Goal: Information Seeking & Learning: Learn about a topic

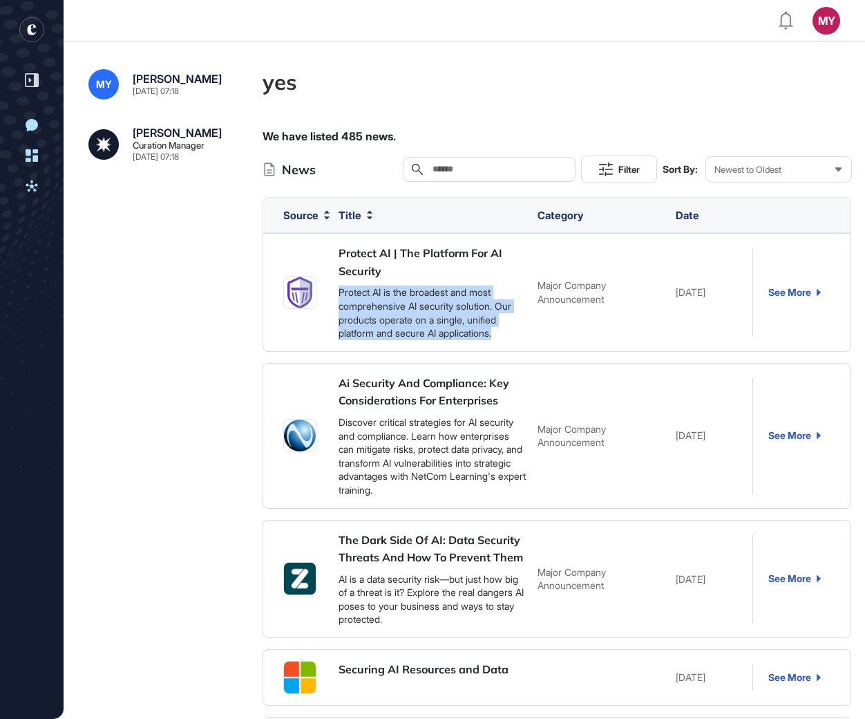
click at [384, 131] on div "We have listed 485 news." at bounding box center [557, 136] width 589 height 18
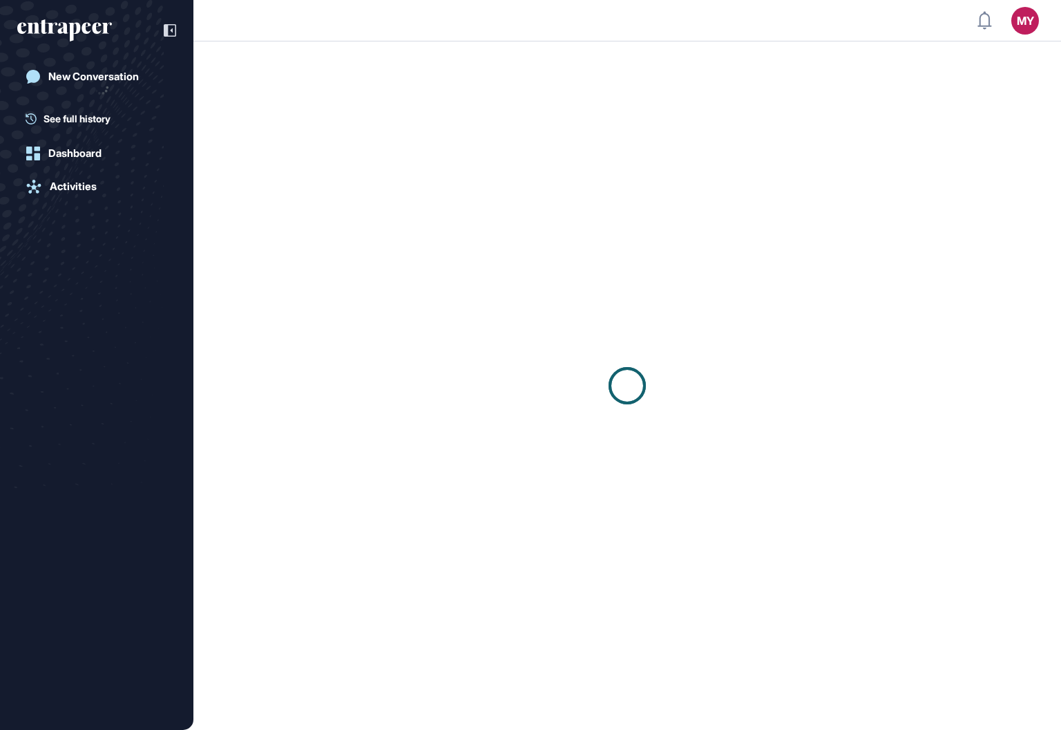
scroll to position [1, 1]
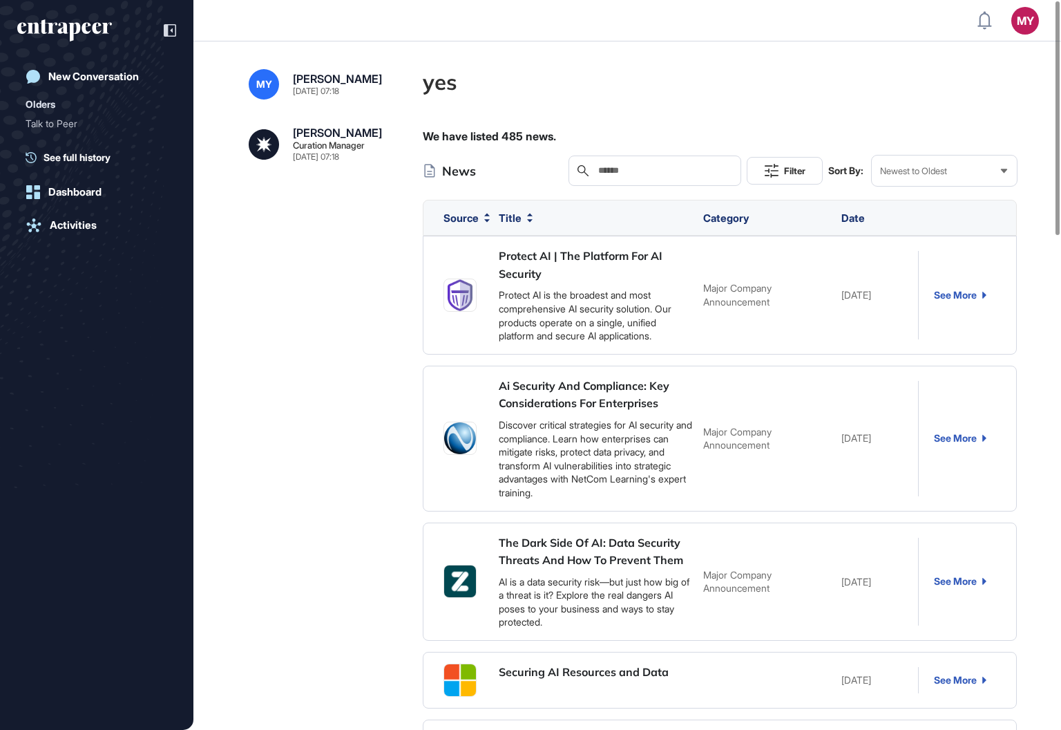
click at [447, 86] on h4 "yes" at bounding box center [720, 82] width 594 height 26
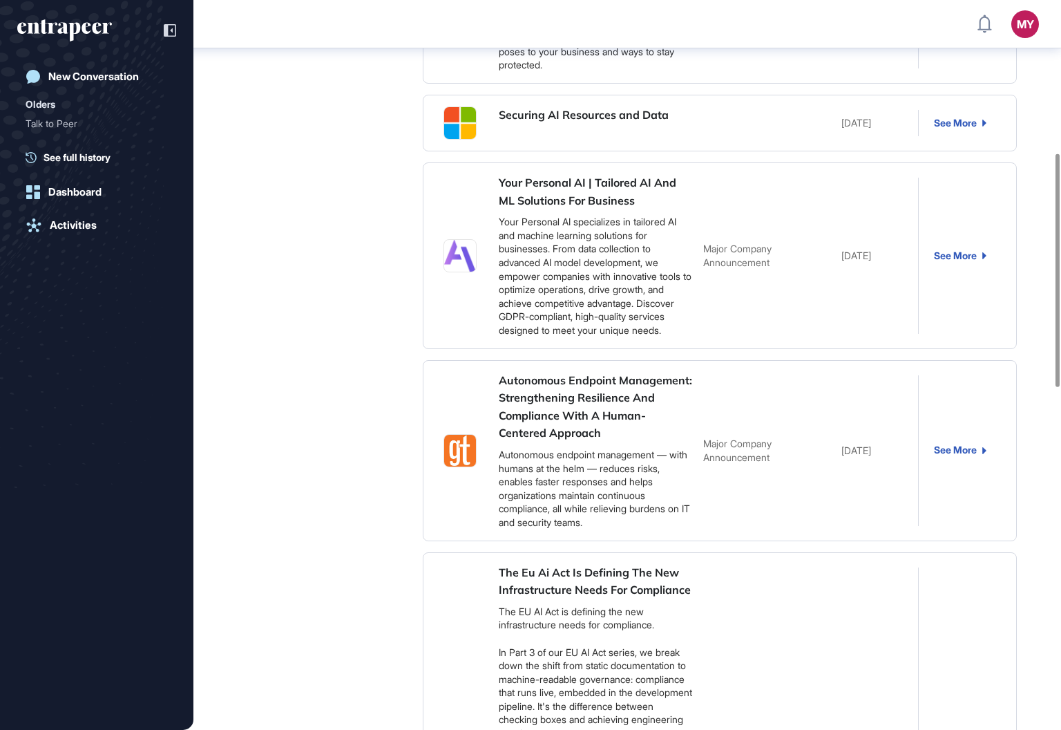
copy h4 "yes"
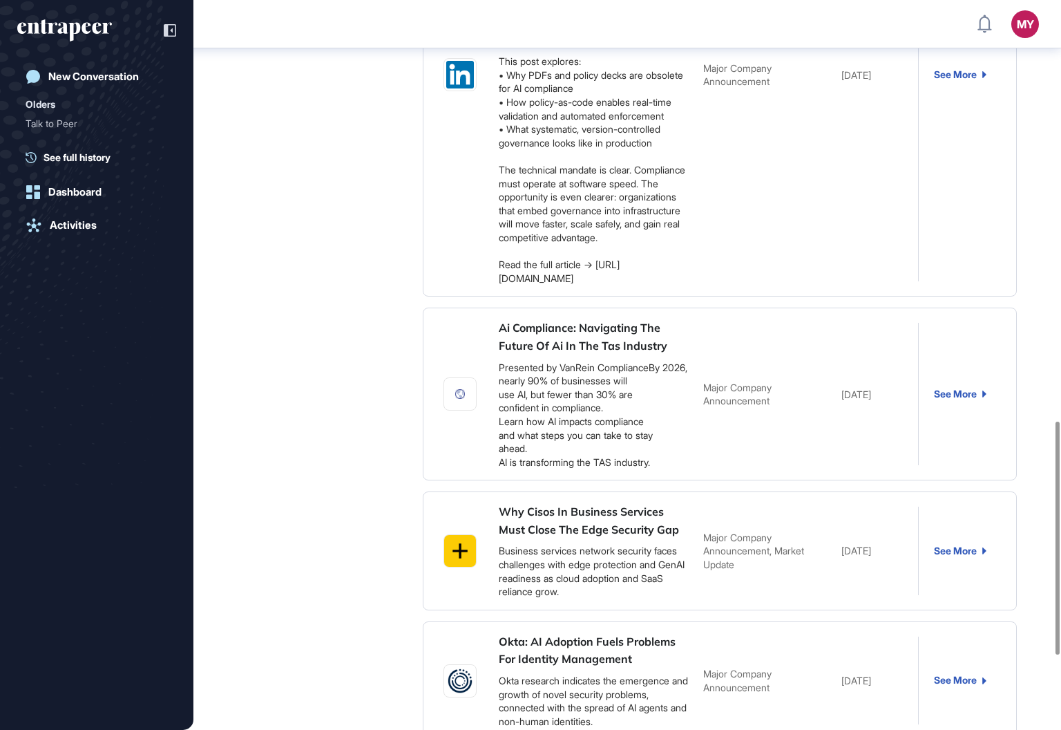
scroll to position [1551, 0]
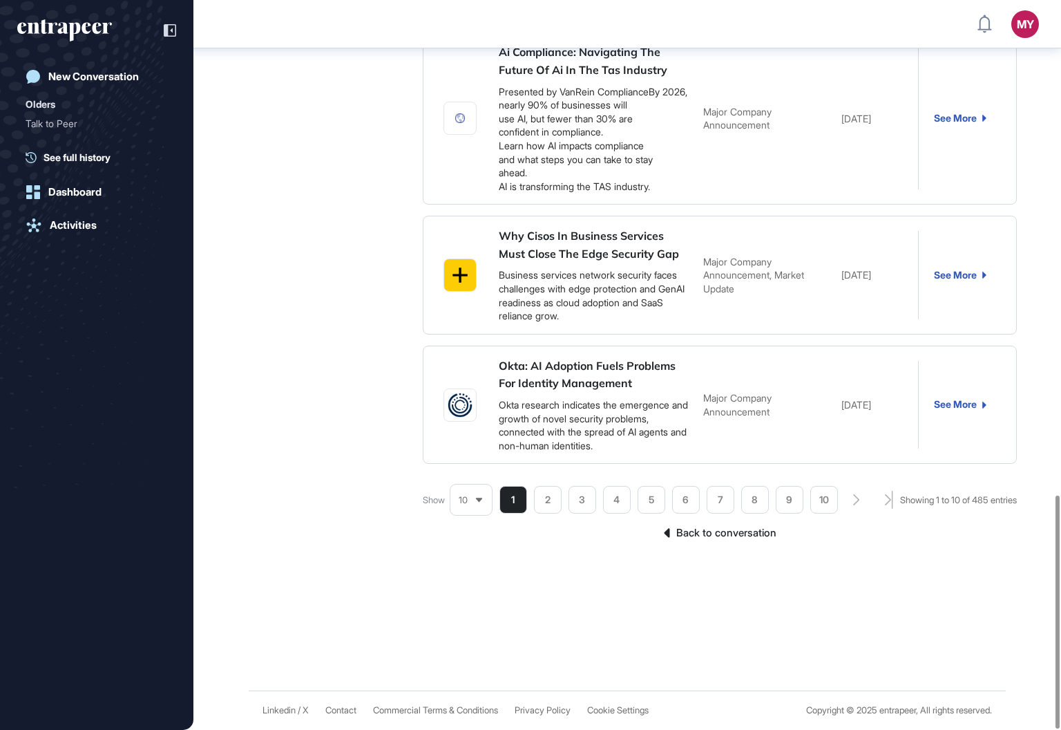
click at [753, 532] on link "Back to conversation" at bounding box center [720, 533] width 594 height 18
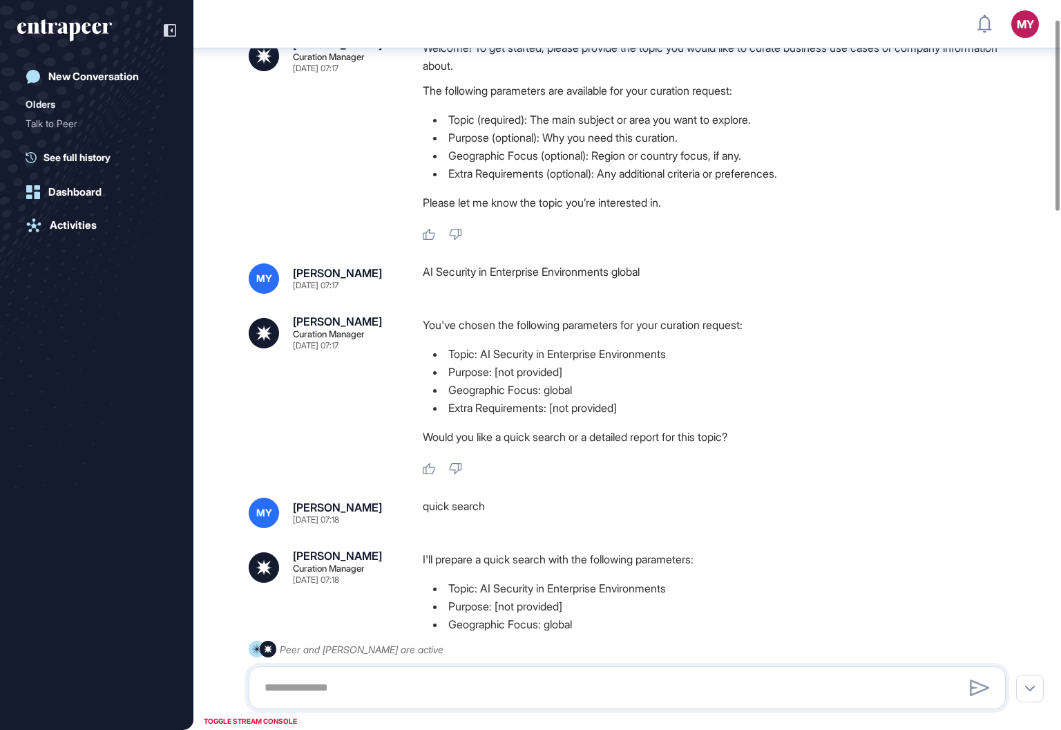
scroll to position [86, 0]
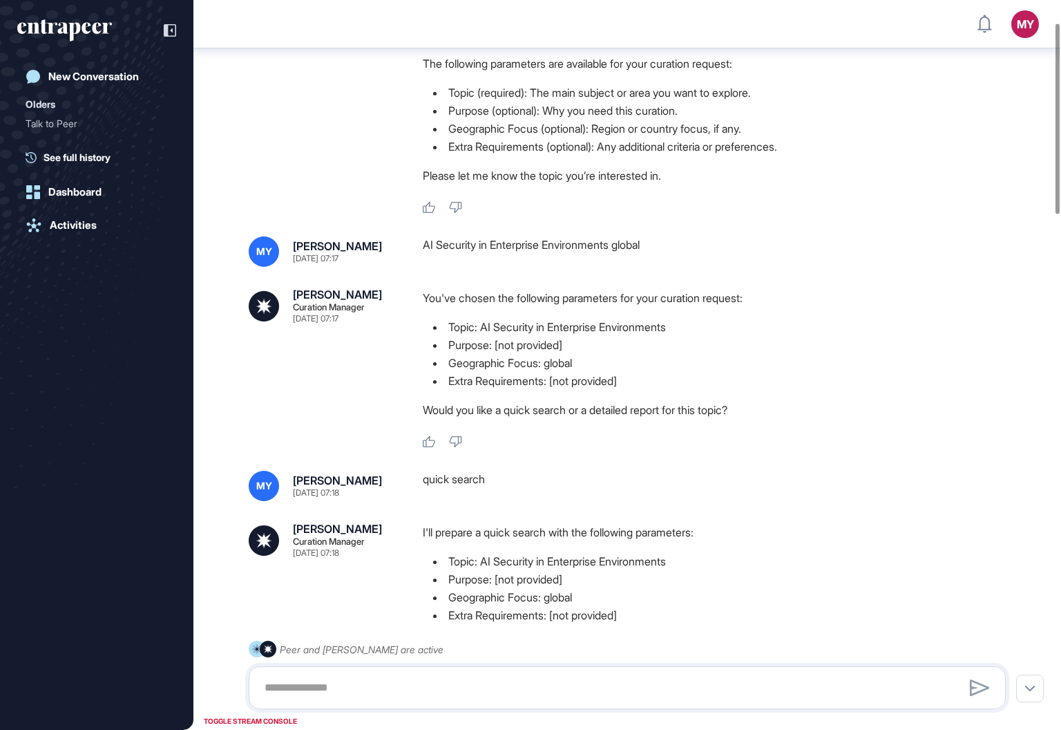
click at [473, 247] on div "AI Security in Enterprise Environments global" at bounding box center [720, 251] width 594 height 30
copy div "AI Security in Enterprise Environments global"
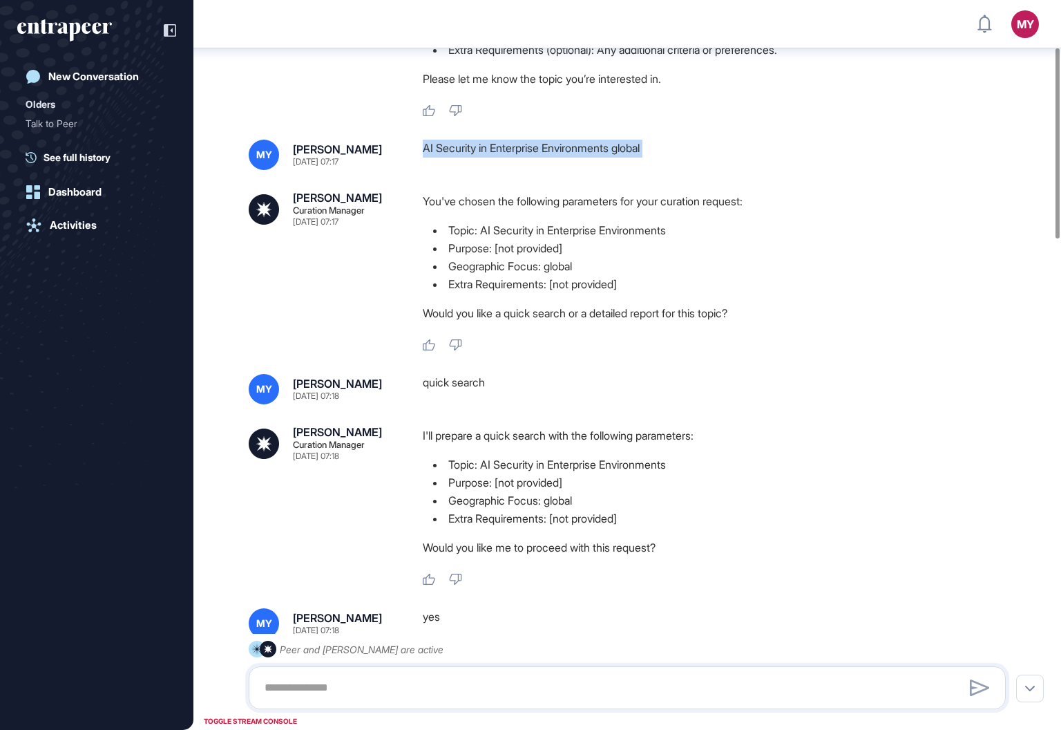
scroll to position [202, 0]
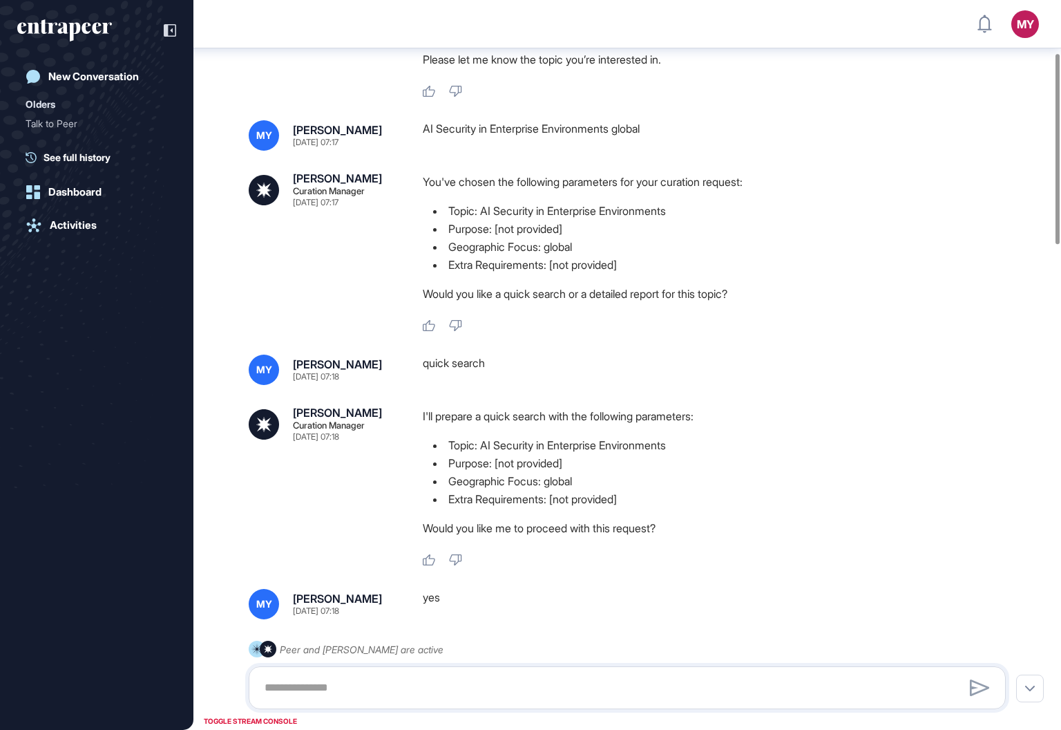
click at [466, 360] on div "quick search" at bounding box center [720, 370] width 594 height 30
copy div "quick search"
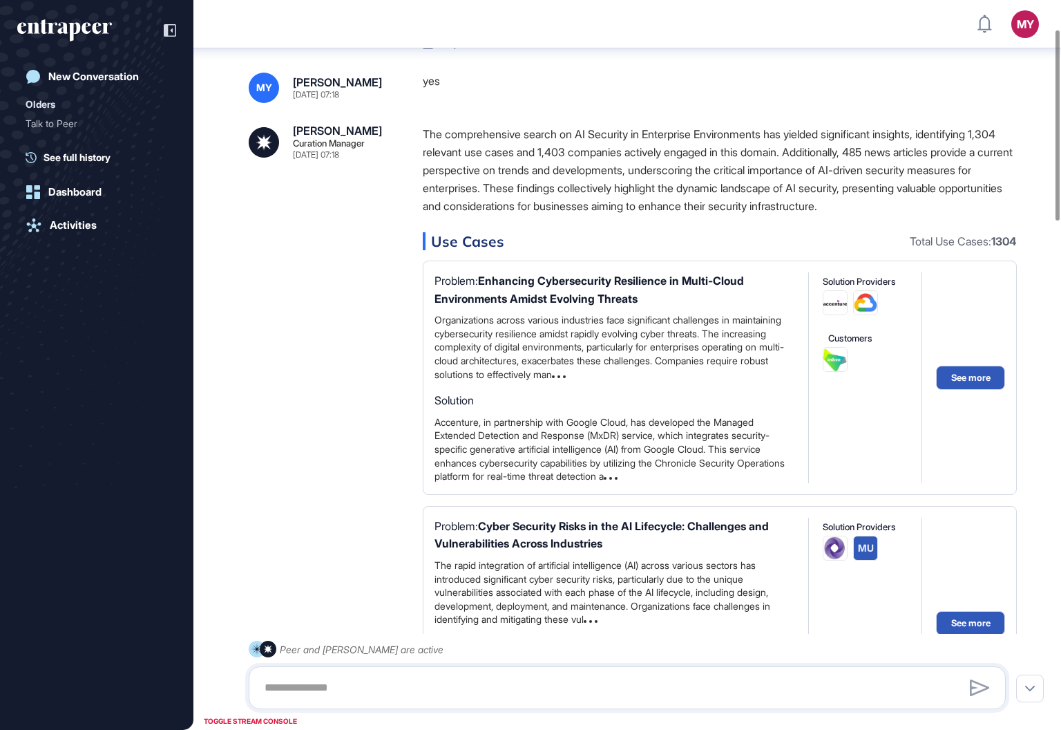
scroll to position [0, 0]
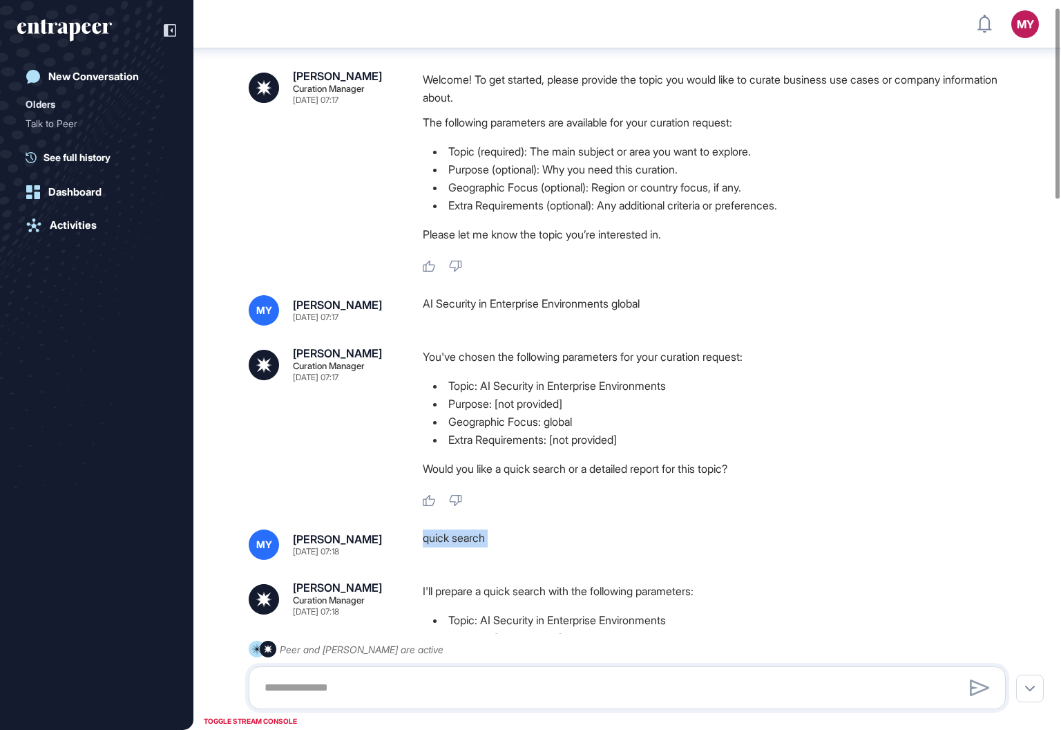
click at [491, 302] on div "AI Security in Enterprise Environments global" at bounding box center [720, 310] width 594 height 30
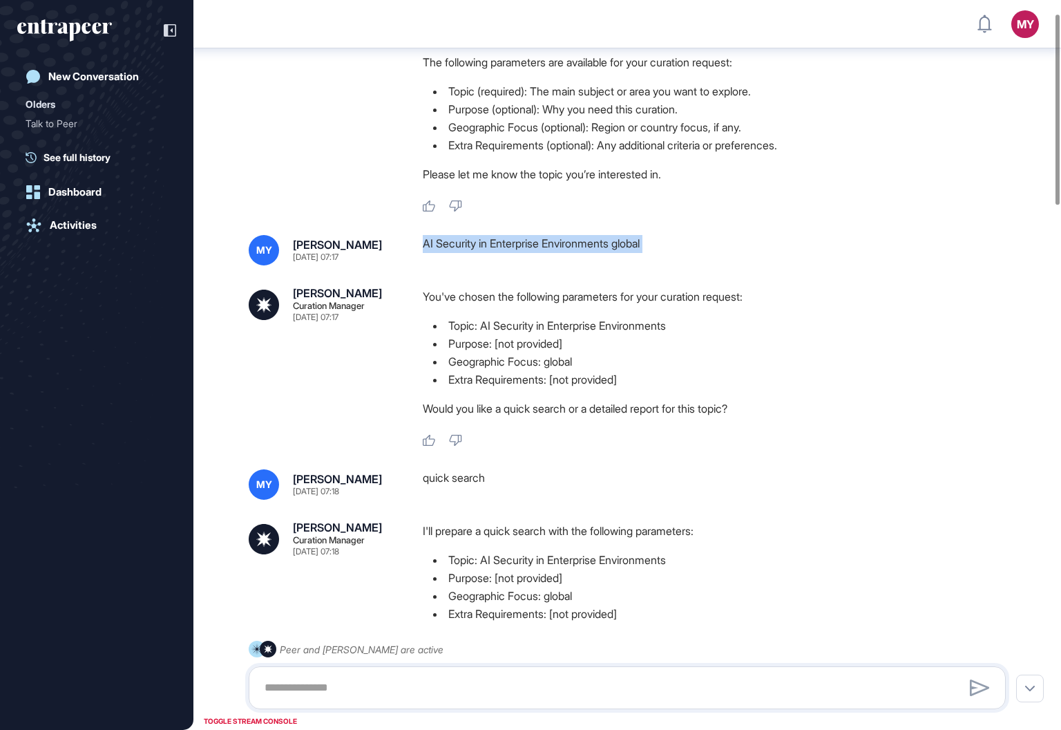
scroll to position [129, 0]
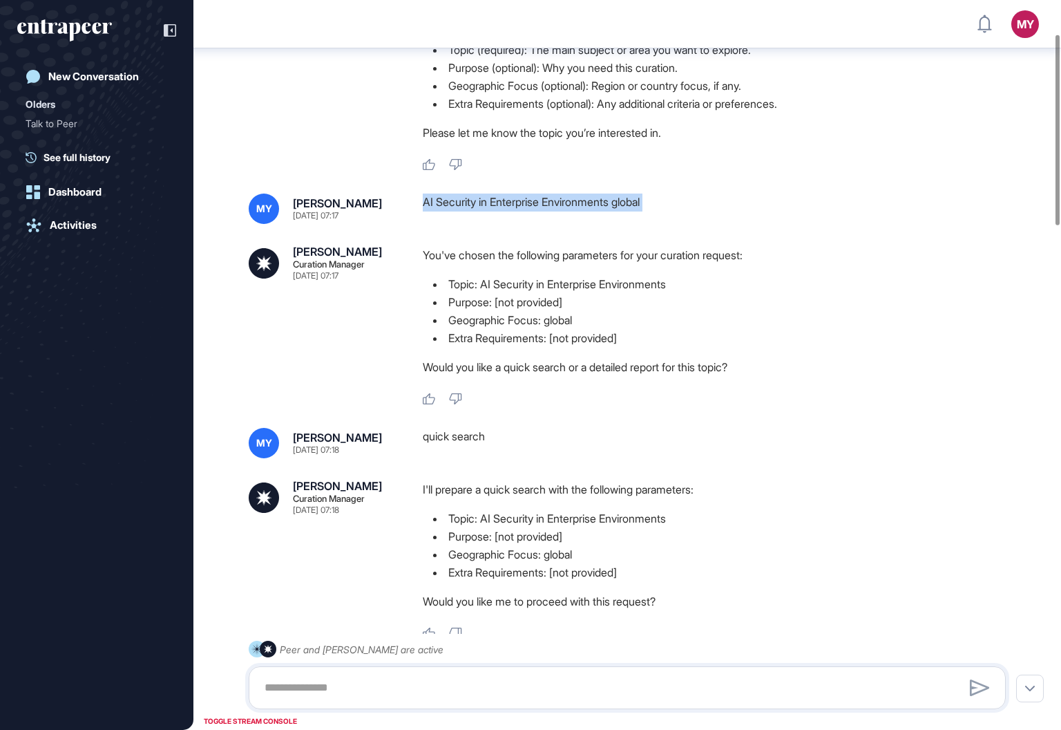
click at [464, 435] on div "quick search" at bounding box center [720, 443] width 594 height 30
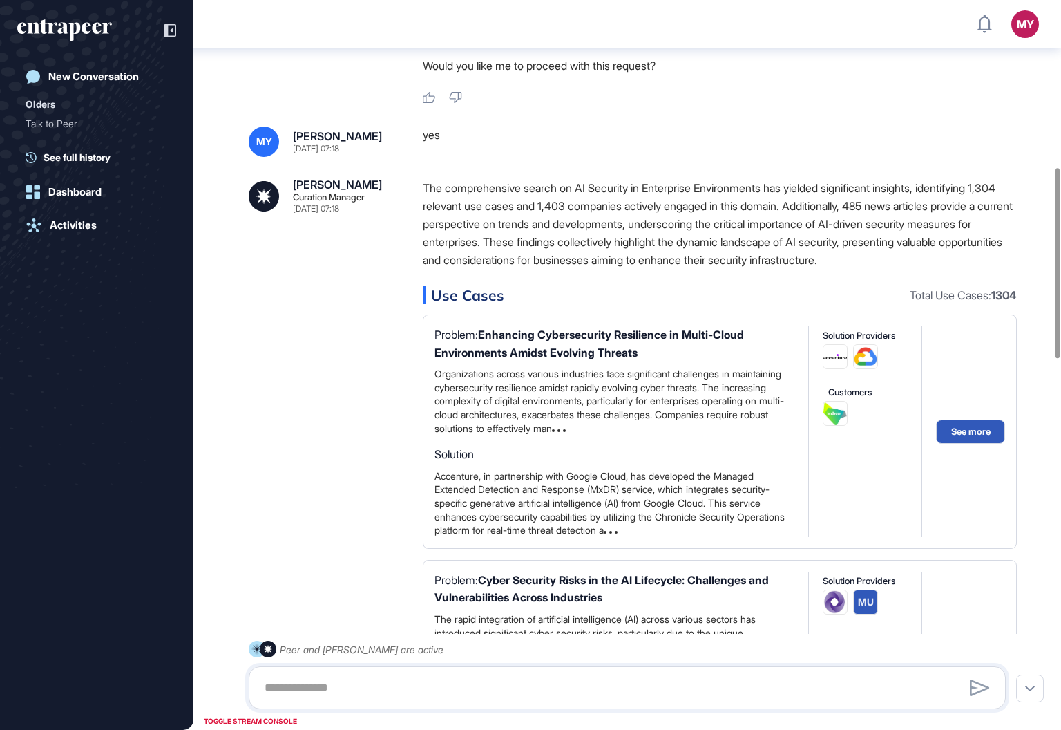
scroll to position [724, 0]
